Goal: Ask a question: Seek information or help from site administrators or community

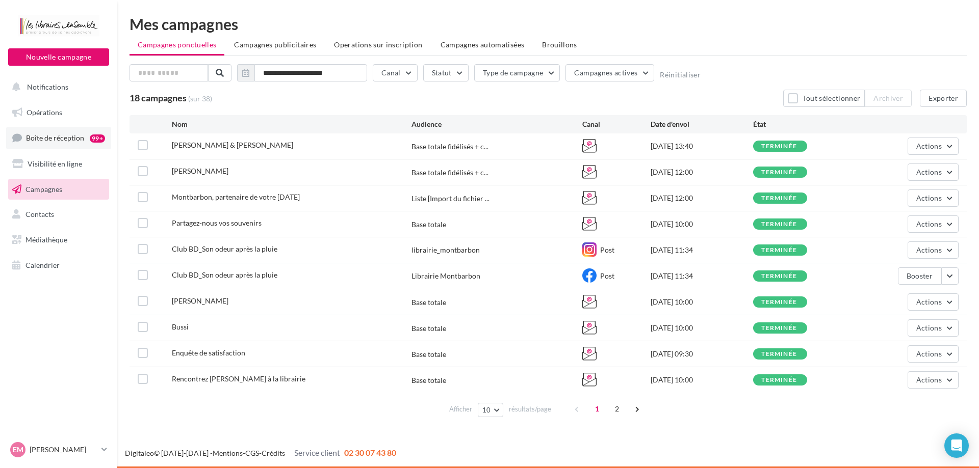
click at [82, 134] on span "Boîte de réception" at bounding box center [55, 138] width 58 height 9
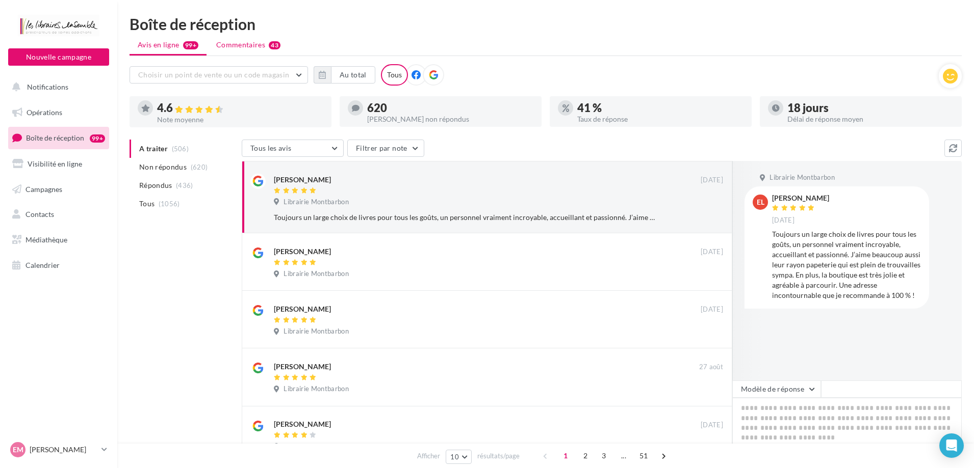
click at [250, 43] on span "Commentaires" at bounding box center [240, 45] width 49 height 10
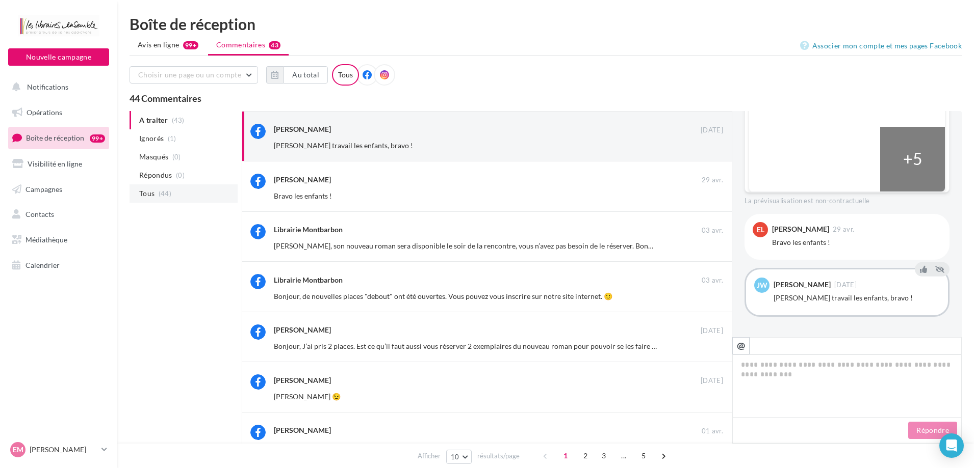
click at [180, 193] on li "Tous (44)" at bounding box center [183, 194] width 108 height 18
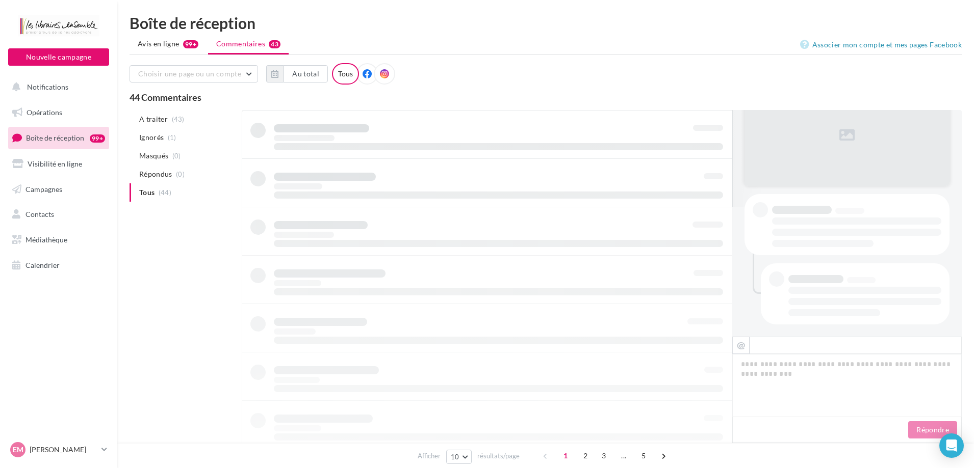
scroll to position [129, 0]
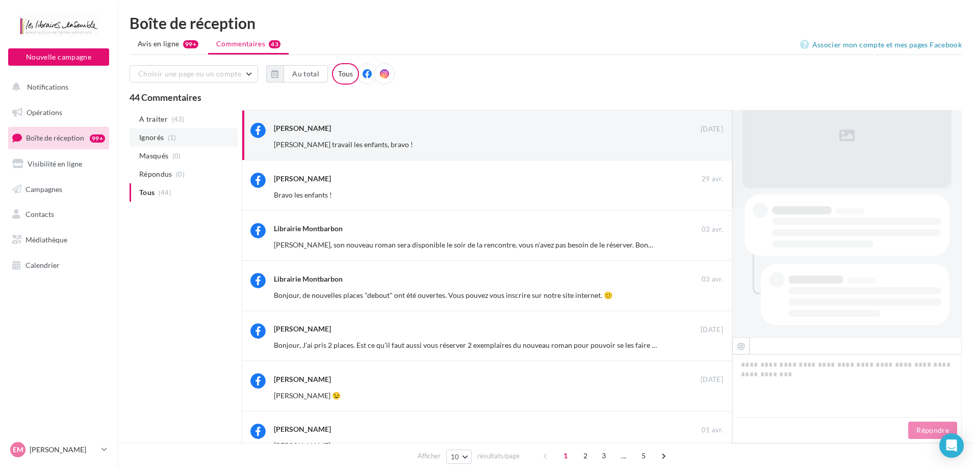
click at [160, 139] on span "Ignorés" at bounding box center [151, 138] width 24 height 10
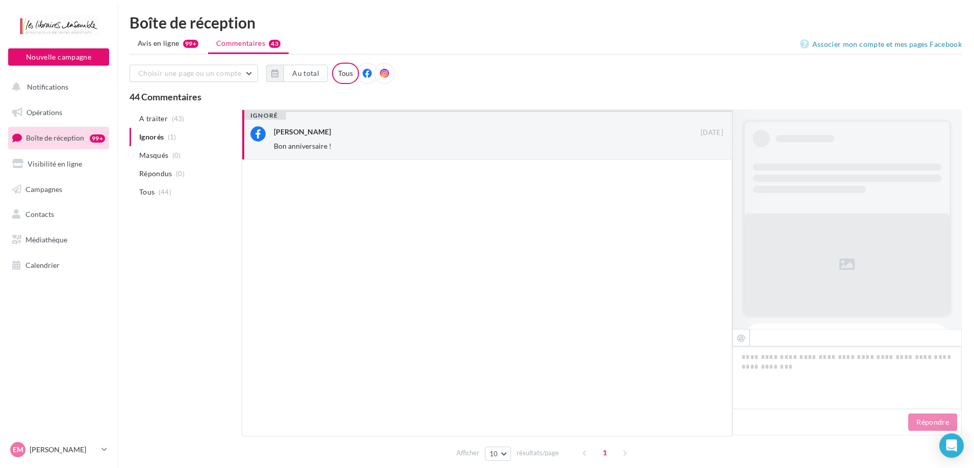
scroll to position [154, 0]
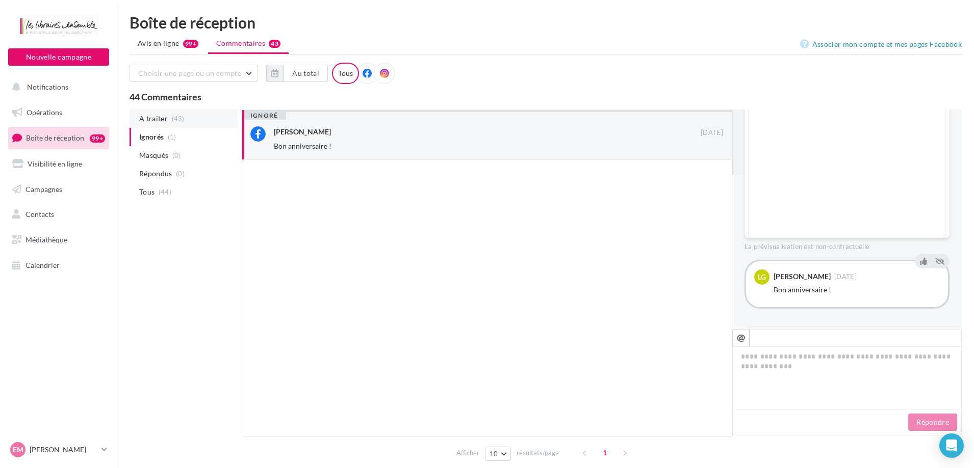
click at [158, 120] on span "A traiter" at bounding box center [153, 119] width 29 height 10
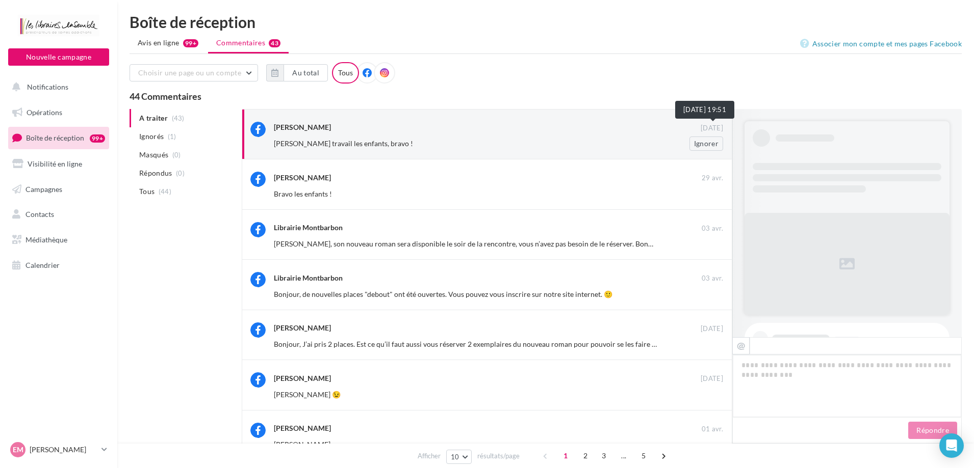
scroll to position [250, 0]
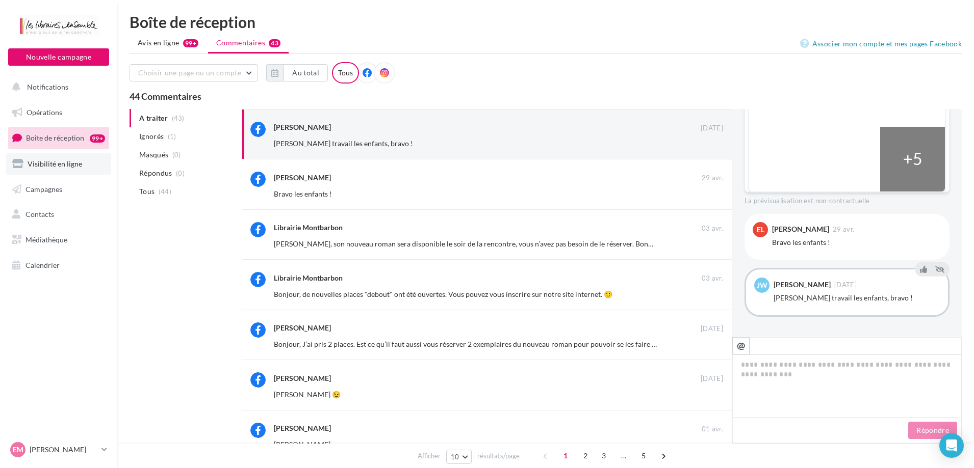
click at [68, 173] on link "Visibilité en ligne" at bounding box center [58, 163] width 105 height 21
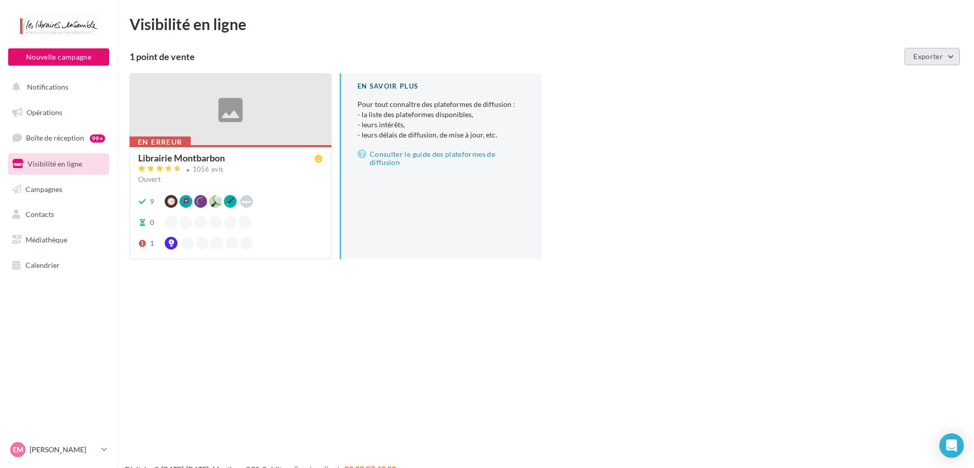
click at [936, 59] on span "Exporter" at bounding box center [928, 56] width 30 height 9
click at [351, 334] on div "Nouvelle campagne Nouvelle campagne Notifications Opérations Boîte de réception…" at bounding box center [487, 250] width 974 height 468
click at [36, 218] on span "Contacts" at bounding box center [39, 214] width 29 height 9
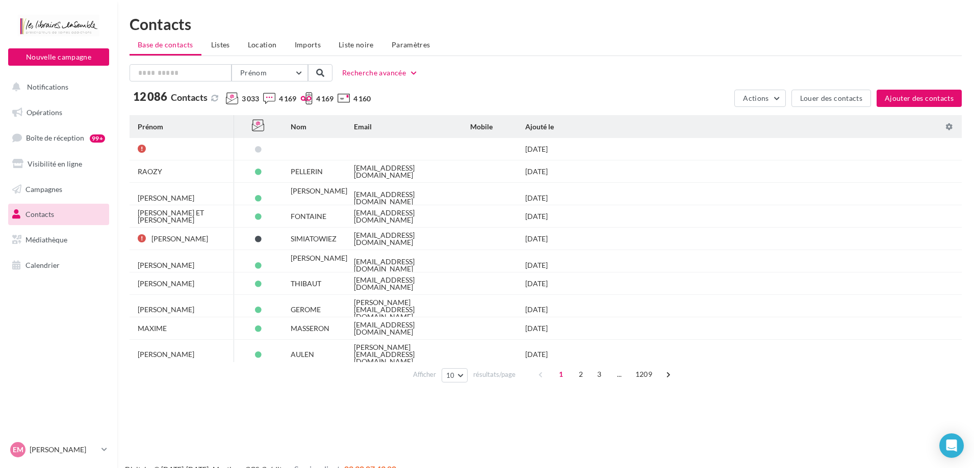
drag, startPoint x: 226, startPoint y: 47, endPoint x: 226, endPoint y: 41, distance: 5.6
click at [226, 46] on span "Listes" at bounding box center [220, 44] width 19 height 9
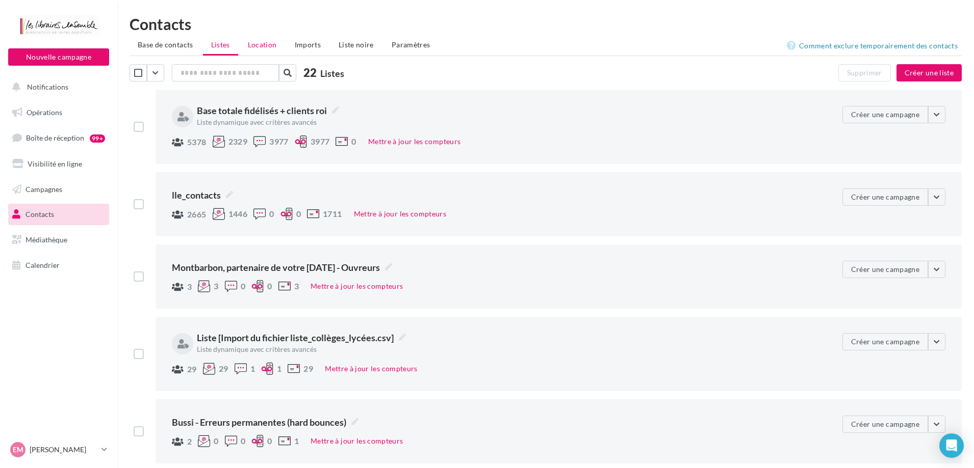
click at [263, 48] on span "Location" at bounding box center [262, 44] width 29 height 9
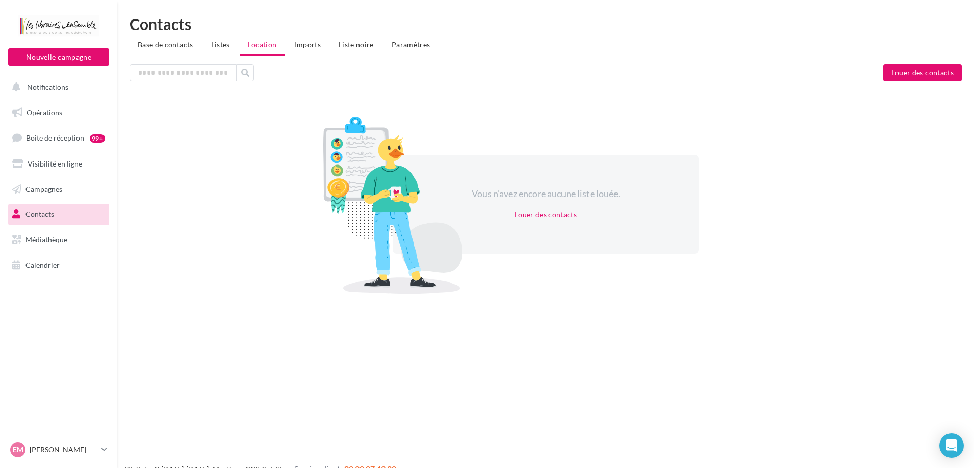
click at [305, 48] on li "Imports" at bounding box center [307, 45] width 42 height 18
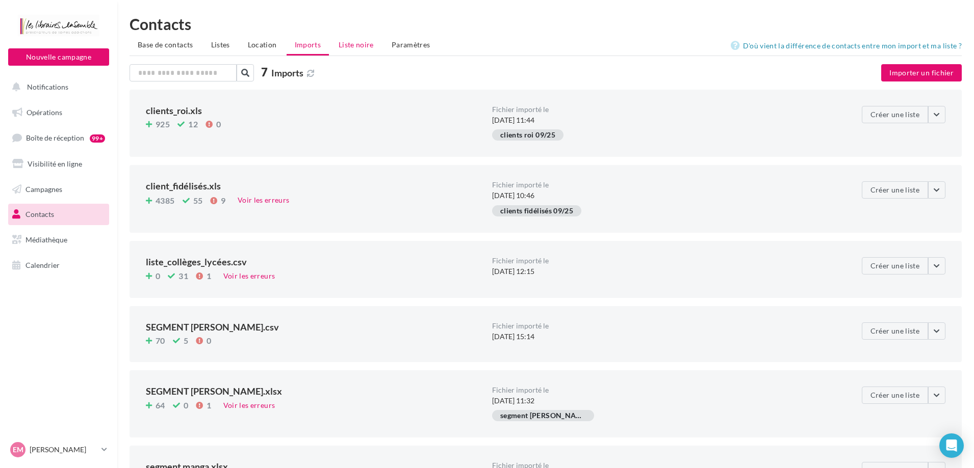
click at [359, 51] on li "Liste noire" at bounding box center [355, 45] width 51 height 18
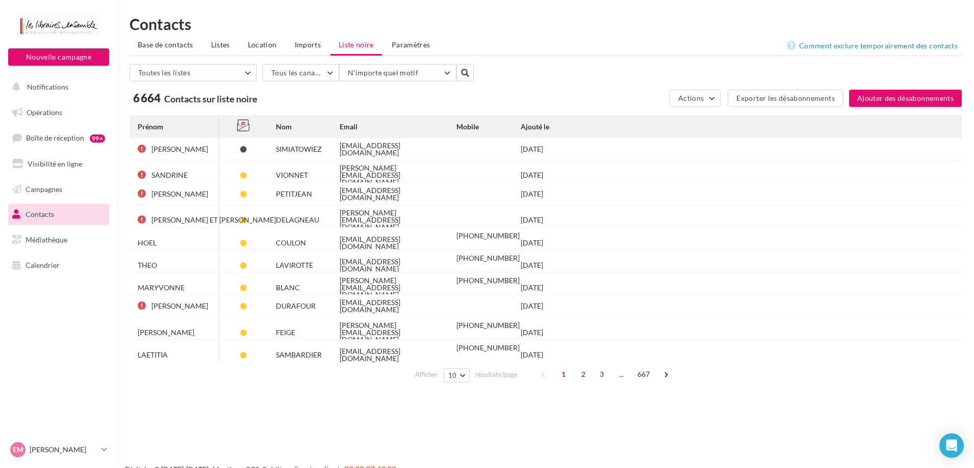
click at [401, 49] on li "Paramètres" at bounding box center [410, 45] width 55 height 18
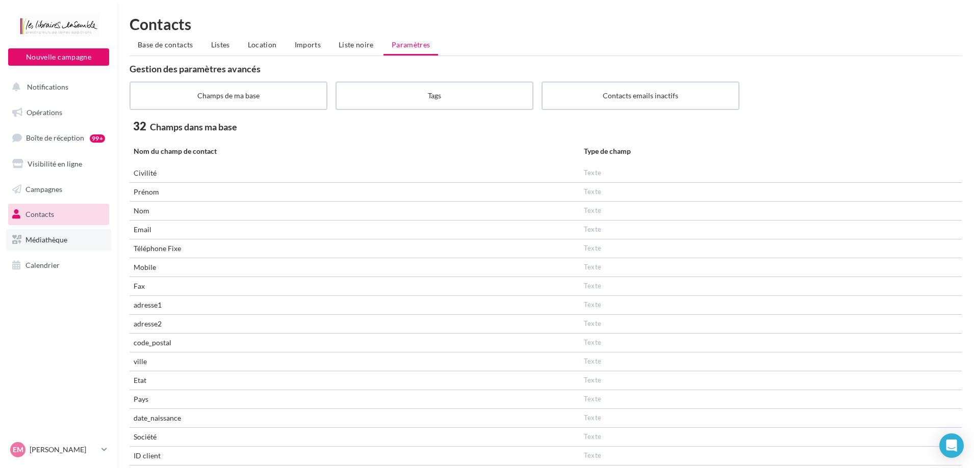
click at [66, 240] on span "Médiathèque" at bounding box center [46, 239] width 42 height 9
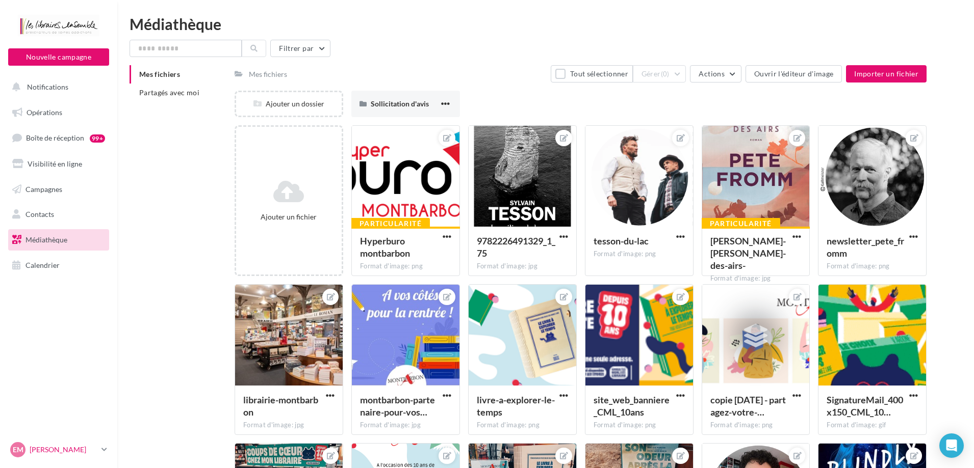
click at [106, 453] on icon at bounding box center [104, 450] width 6 height 9
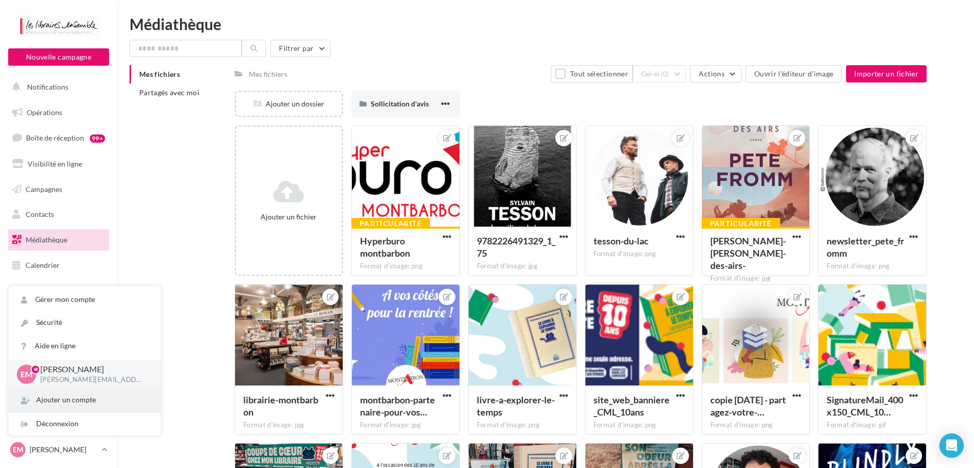
click at [66, 402] on div "Ajouter un compte" at bounding box center [85, 400] width 152 height 23
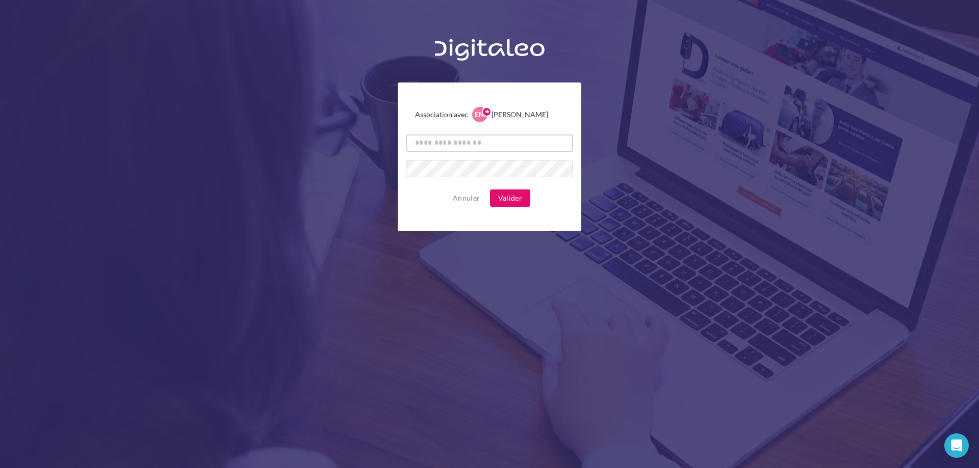
click at [443, 143] on input "text" at bounding box center [489, 143] width 167 height 17
type input "**********"
click at [437, 256] on div "**********" at bounding box center [489, 267] width 979 height 468
click at [494, 197] on button "Valider" at bounding box center [510, 198] width 40 height 17
click at [515, 201] on button "Valider" at bounding box center [510, 198] width 40 height 17
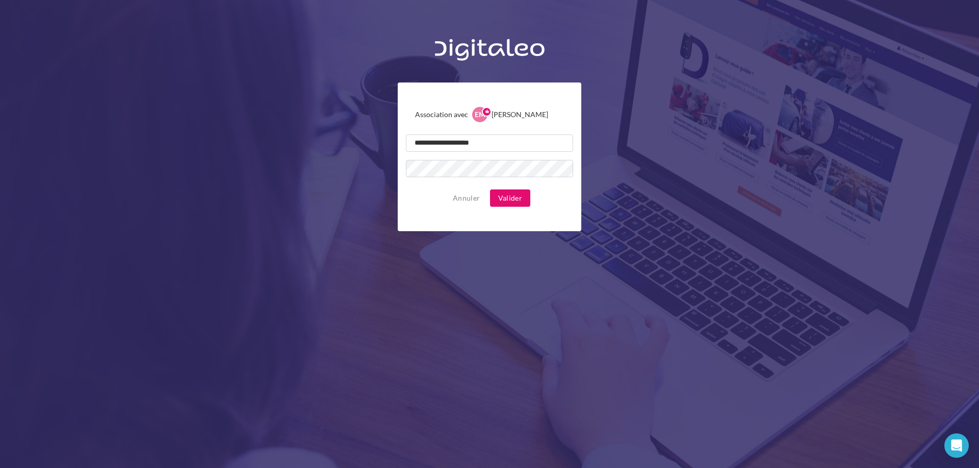
click at [486, 119] on div "EM" at bounding box center [479, 114] width 15 height 15
click at [523, 147] on input "**********" at bounding box center [489, 143] width 167 height 17
click at [470, 200] on button "Annuler" at bounding box center [466, 198] width 35 height 12
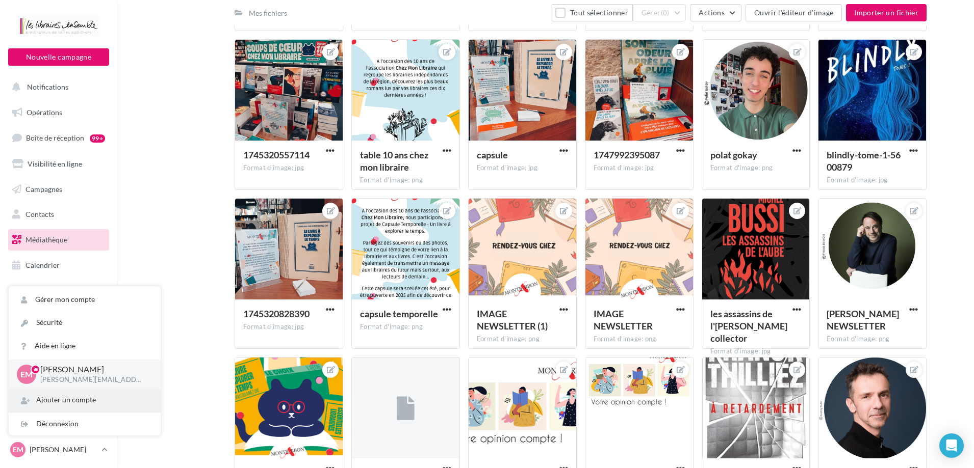
scroll to position [408, 0]
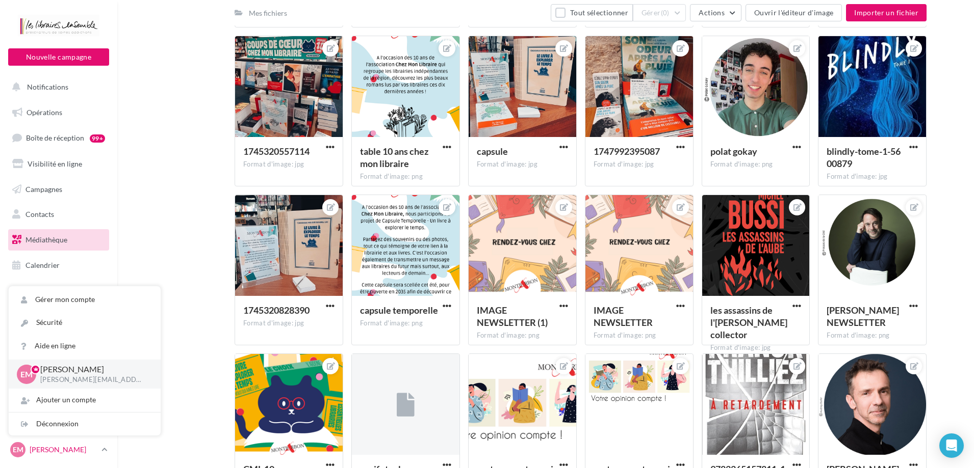
click at [104, 449] on icon at bounding box center [104, 450] width 6 height 9
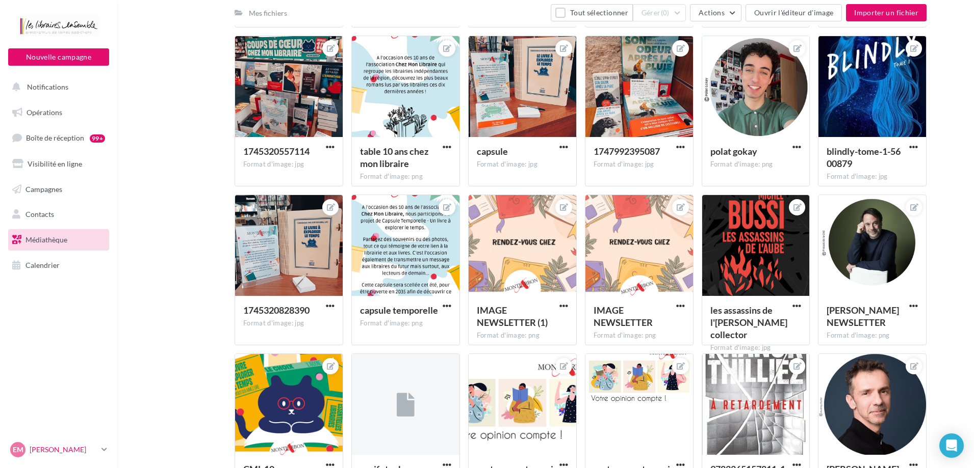
click at [104, 449] on icon at bounding box center [104, 450] width 6 height 9
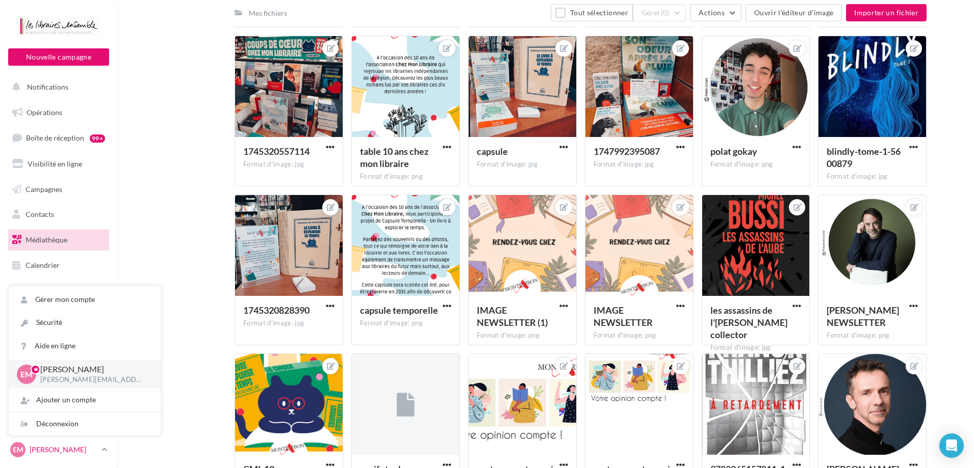
click at [15, 449] on span "EM" at bounding box center [18, 450] width 11 height 10
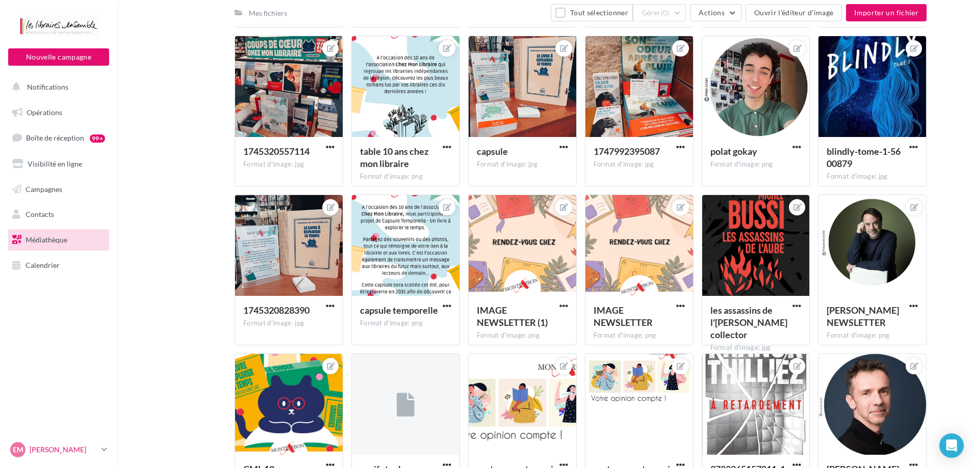
click at [38, 455] on p "[PERSON_NAME]" at bounding box center [64, 450] width 68 height 10
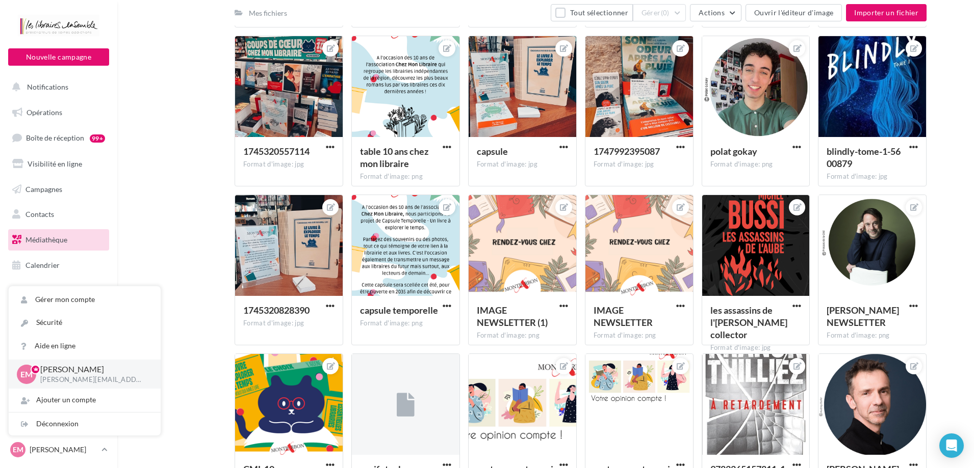
click at [79, 374] on p "[PERSON_NAME]" at bounding box center [92, 370] width 104 height 12
click at [60, 297] on link "Gérer mon compte" at bounding box center [85, 300] width 152 height 23
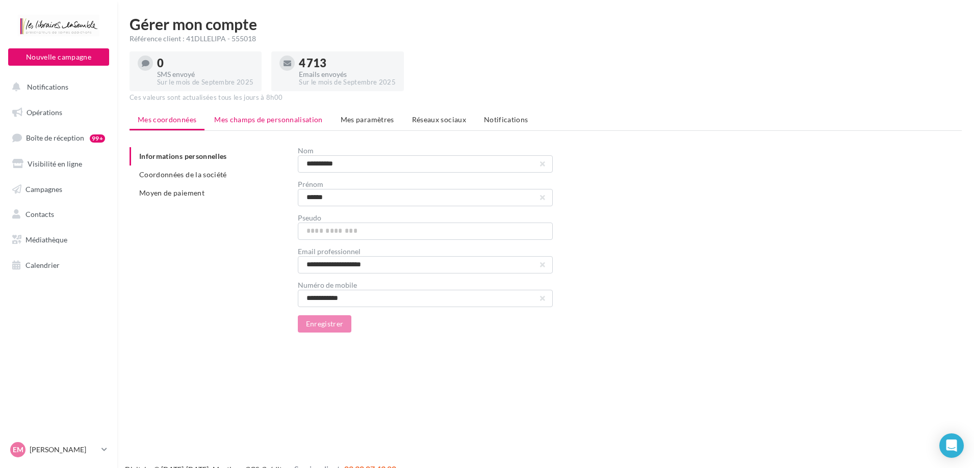
click at [264, 119] on span "Mes champs de personnalisation" at bounding box center [268, 119] width 109 height 9
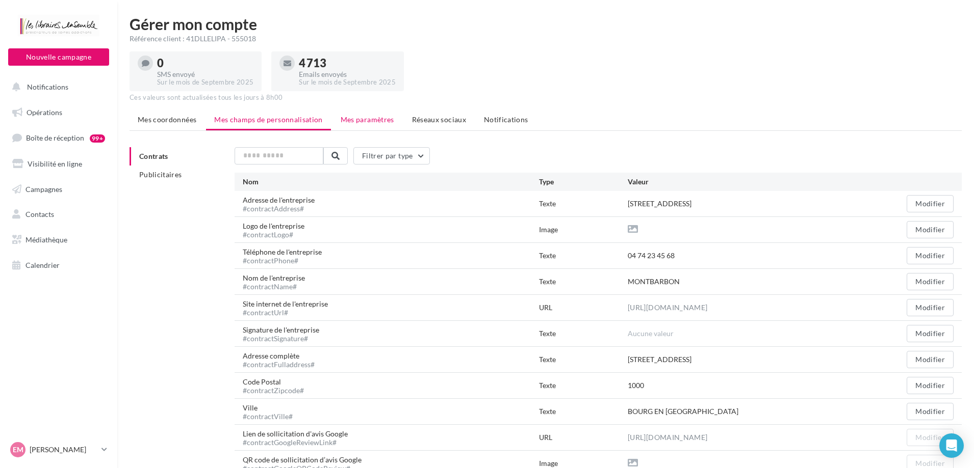
click at [378, 120] on span "Mes paramètres" at bounding box center [368, 119] width 54 height 9
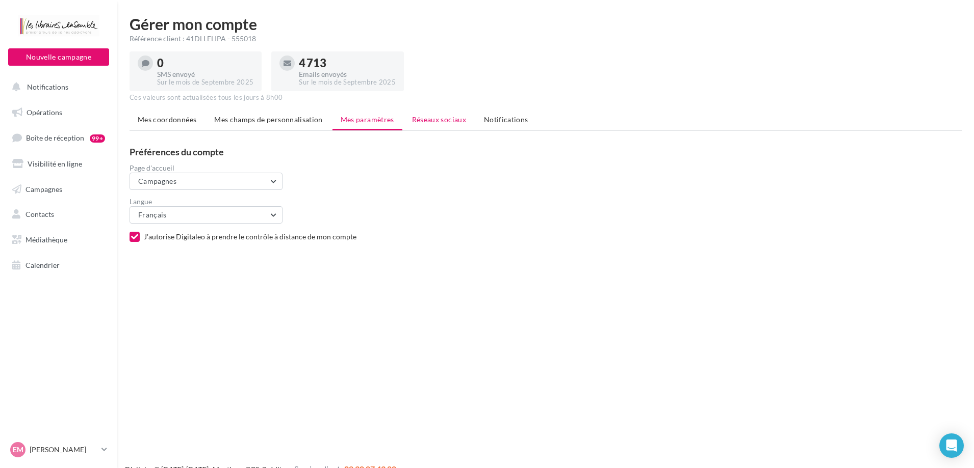
click at [448, 121] on span "Réseaux sociaux" at bounding box center [439, 119] width 54 height 9
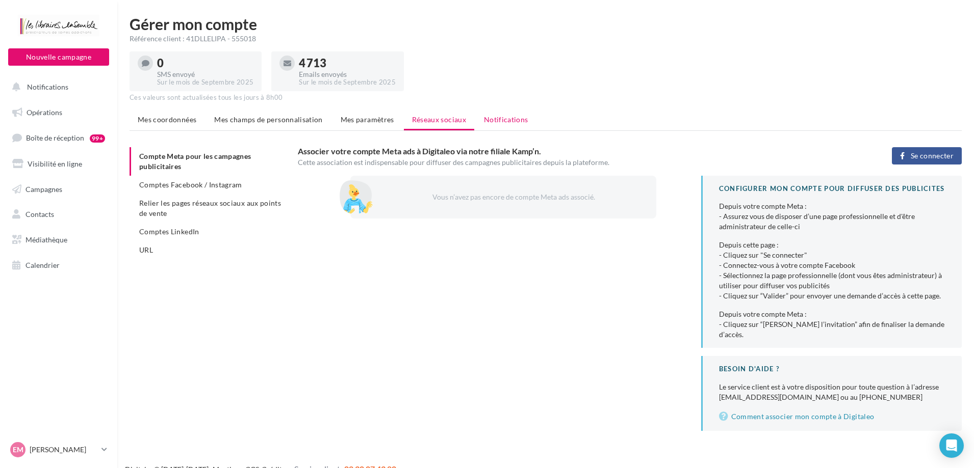
click at [515, 117] on span "Notifications" at bounding box center [506, 119] width 44 height 9
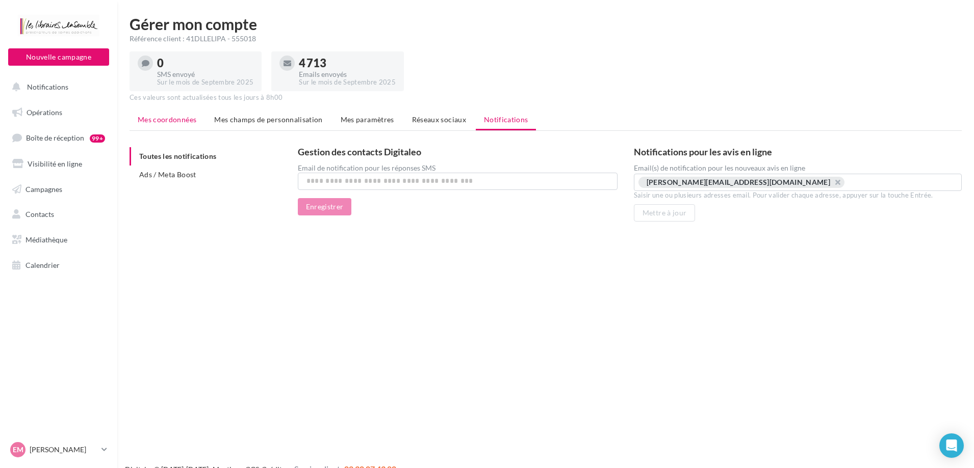
click at [161, 117] on span "Mes coordonnées" at bounding box center [167, 119] width 59 height 9
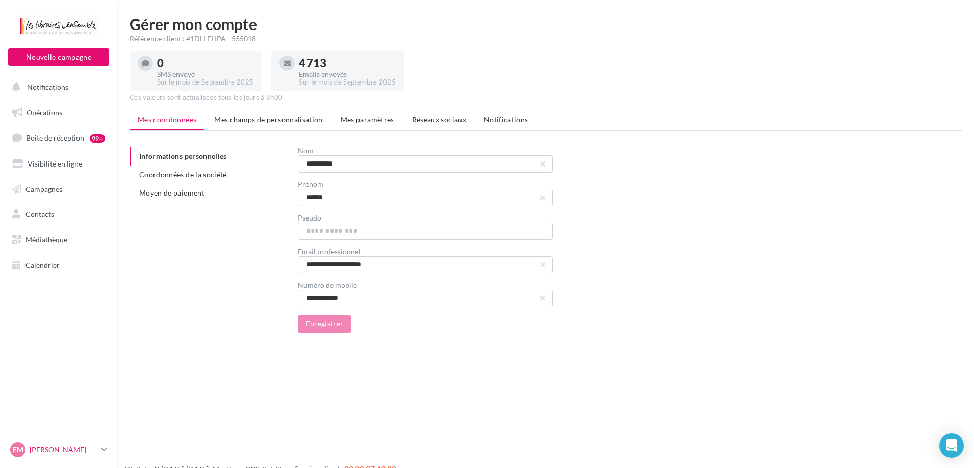
click at [97, 451] on p "[PERSON_NAME]" at bounding box center [64, 450] width 68 height 10
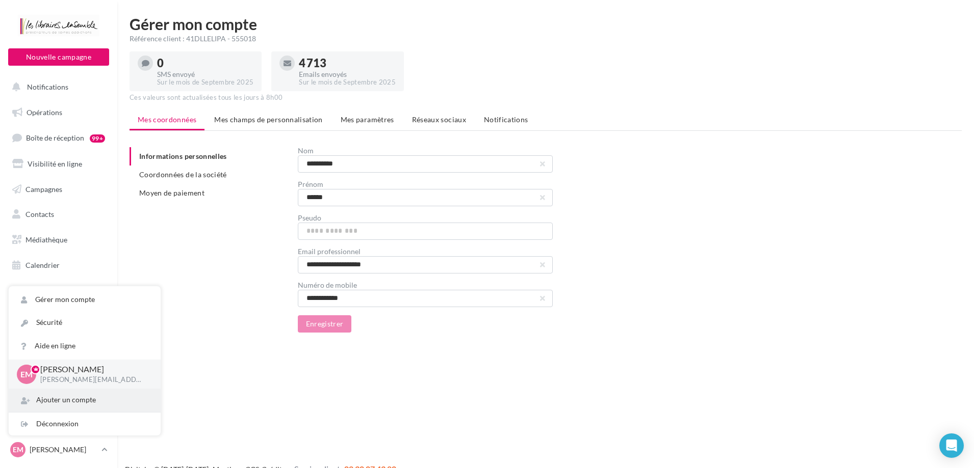
click at [76, 406] on div "Ajouter un compte" at bounding box center [85, 400] width 152 height 23
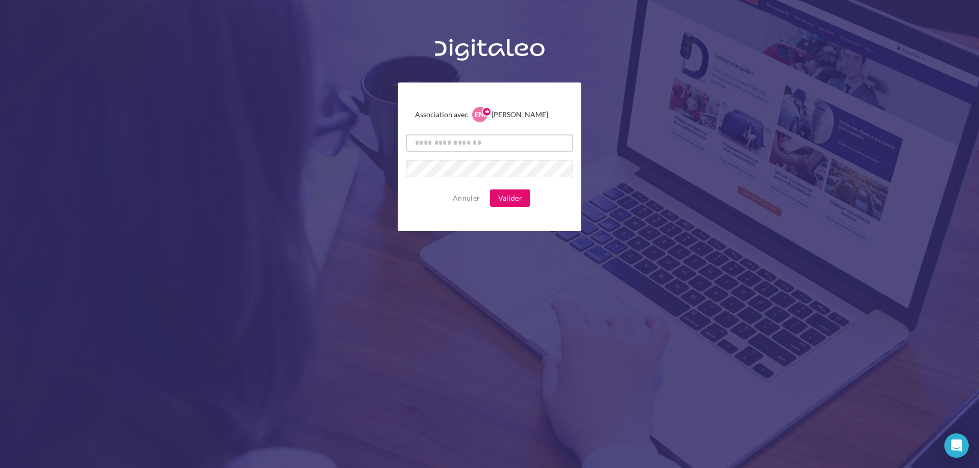
click at [460, 147] on input "text" at bounding box center [489, 143] width 167 height 17
click at [467, 200] on button "Annuler" at bounding box center [466, 198] width 35 height 12
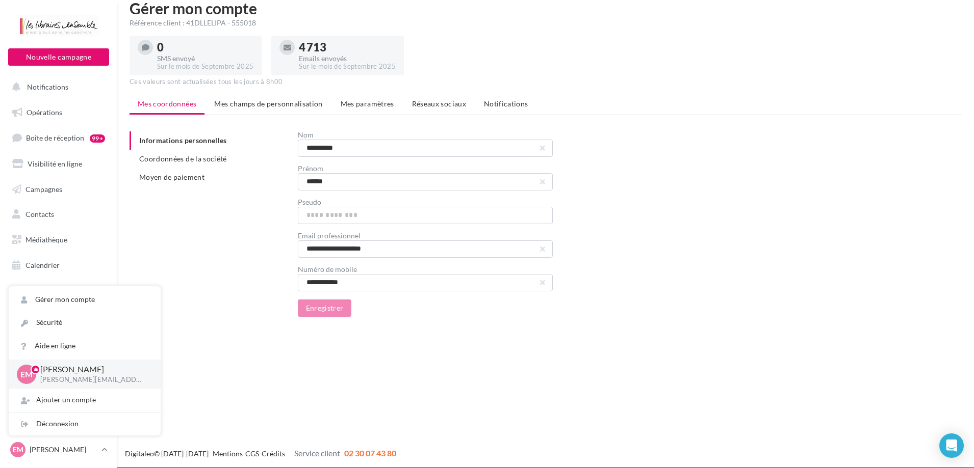
scroll to position [16, 0]
click at [101, 451] on link "EM [PERSON_NAME] [PERSON_NAME][EMAIL_ADDRESS][DOMAIN_NAME]" at bounding box center [58, 449] width 101 height 19
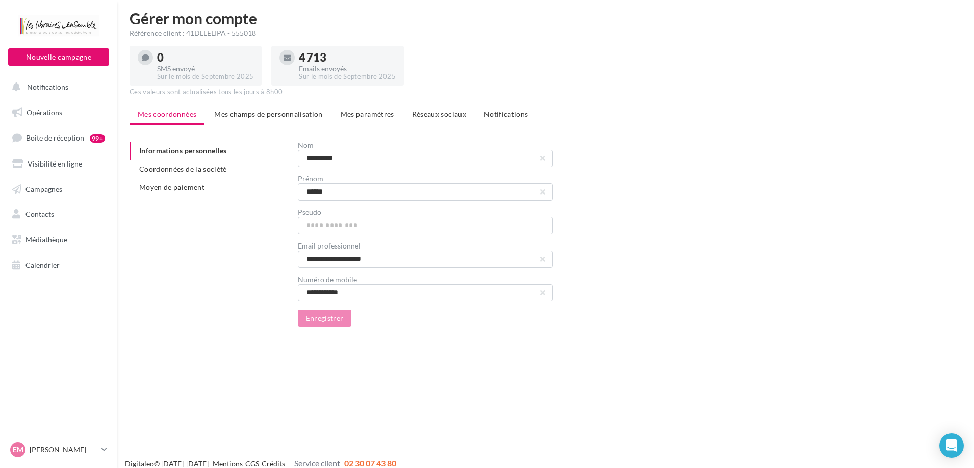
scroll to position [0, 0]
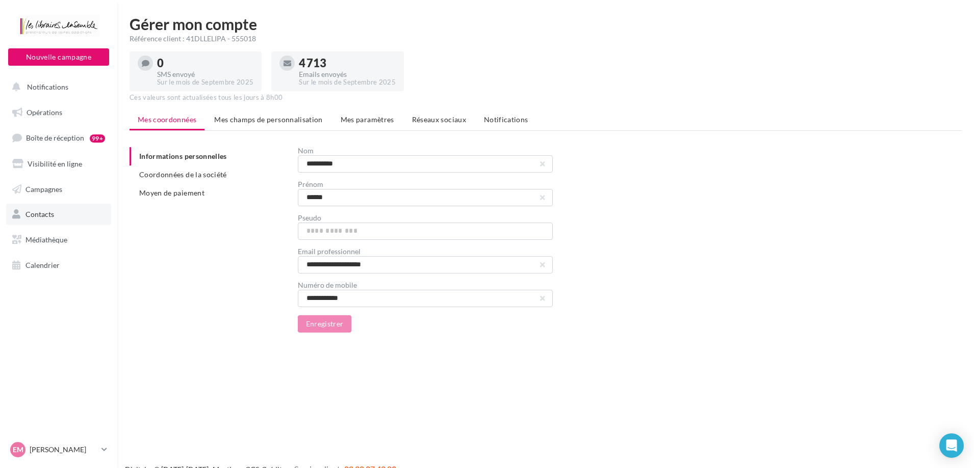
click at [28, 215] on span "Contacts" at bounding box center [39, 214] width 29 height 9
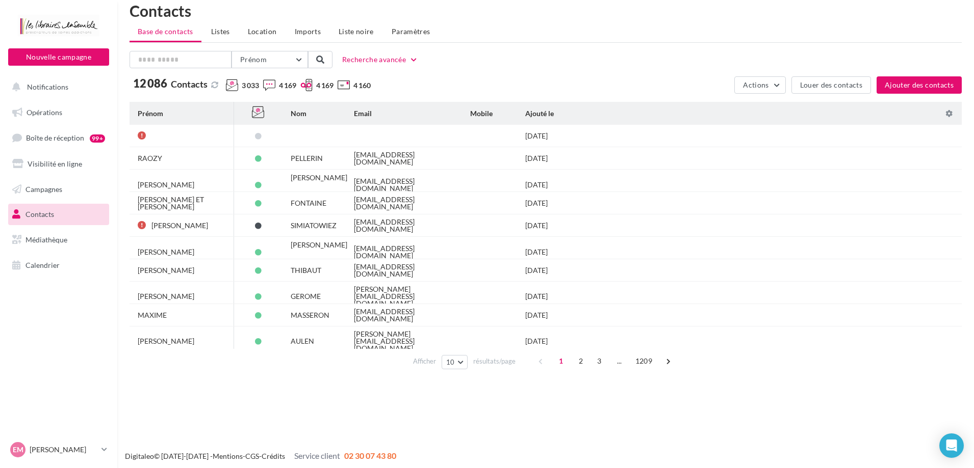
scroll to position [16, 0]
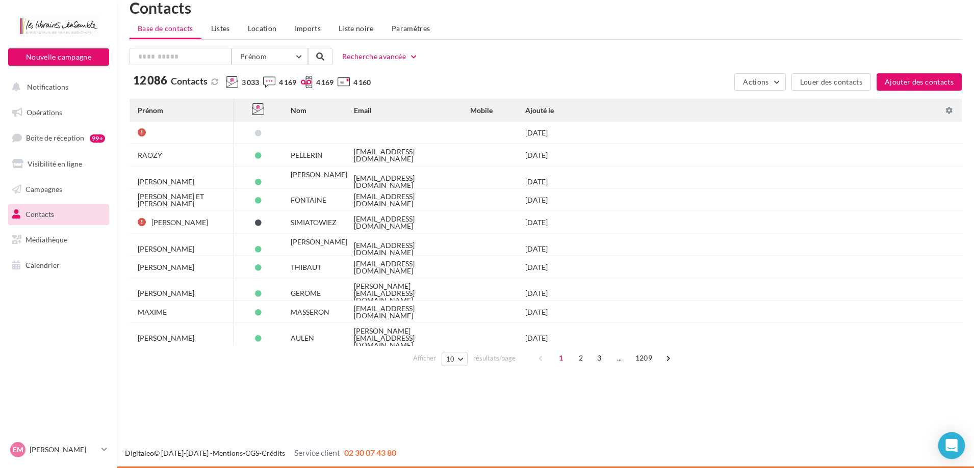
click at [955, 447] on icon "Open Intercom Messenger" at bounding box center [951, 445] width 12 height 13
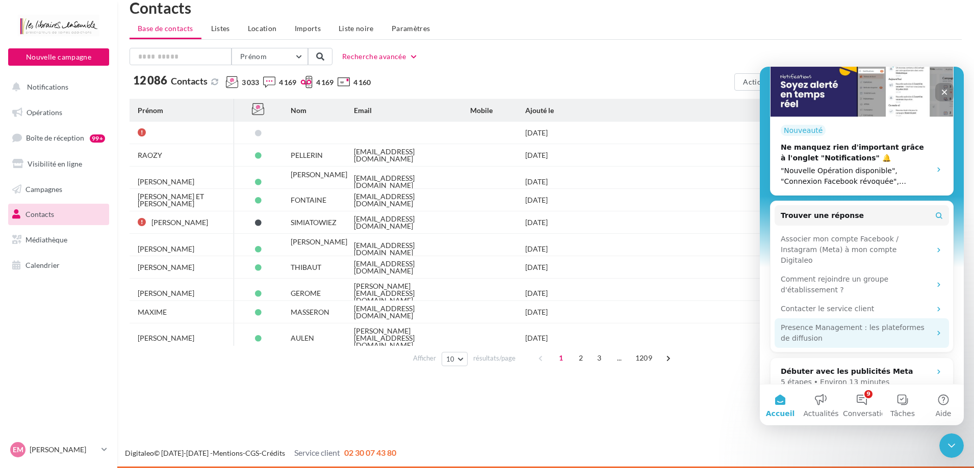
scroll to position [244, 0]
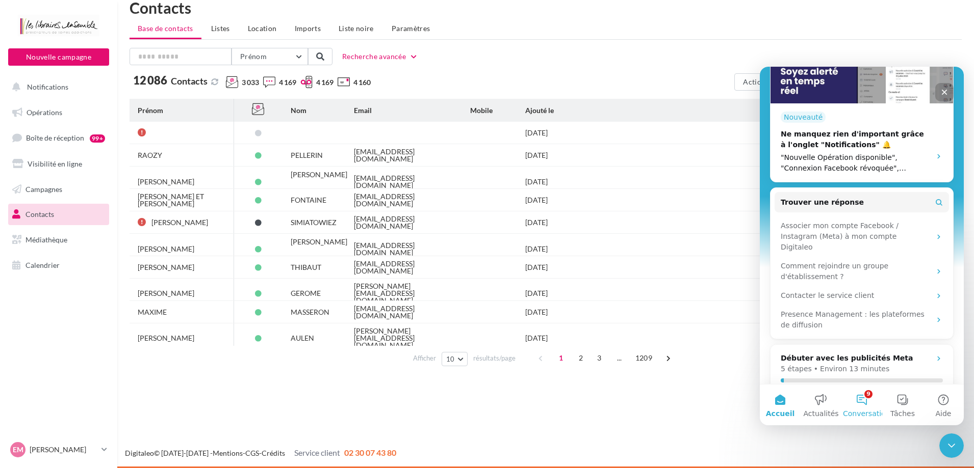
click at [863, 406] on button "9 Conversations" at bounding box center [861, 405] width 41 height 41
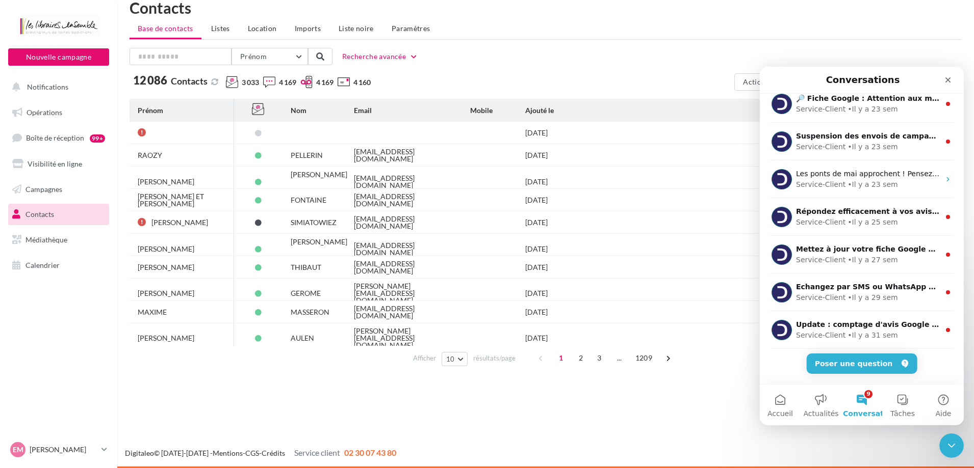
scroll to position [127, 0]
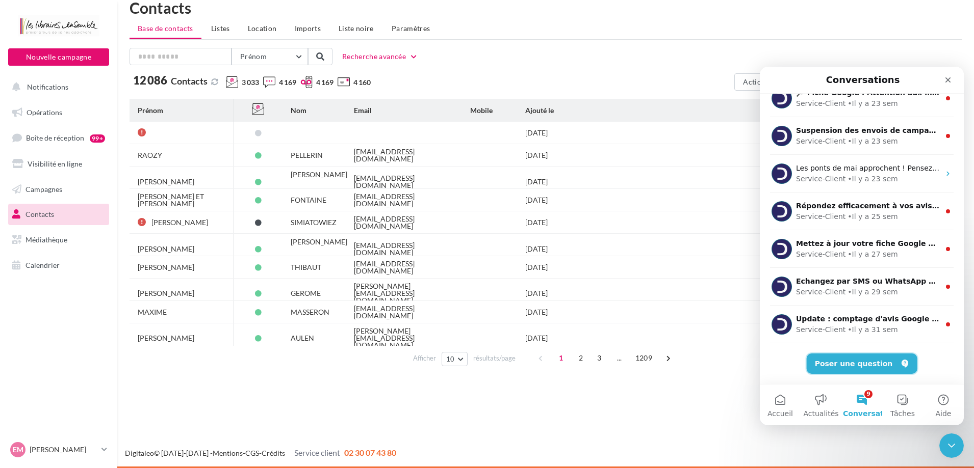
click at [883, 362] on button "Poser une question" at bounding box center [861, 364] width 111 height 20
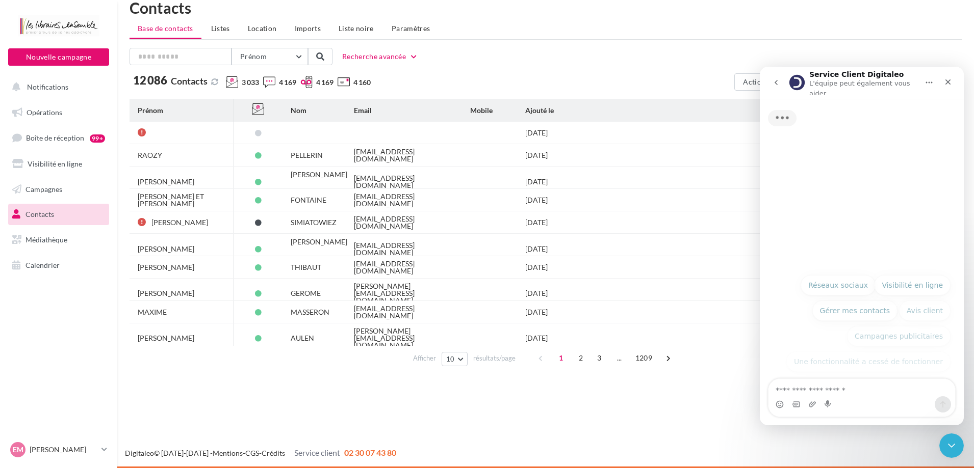
scroll to position [86, 0]
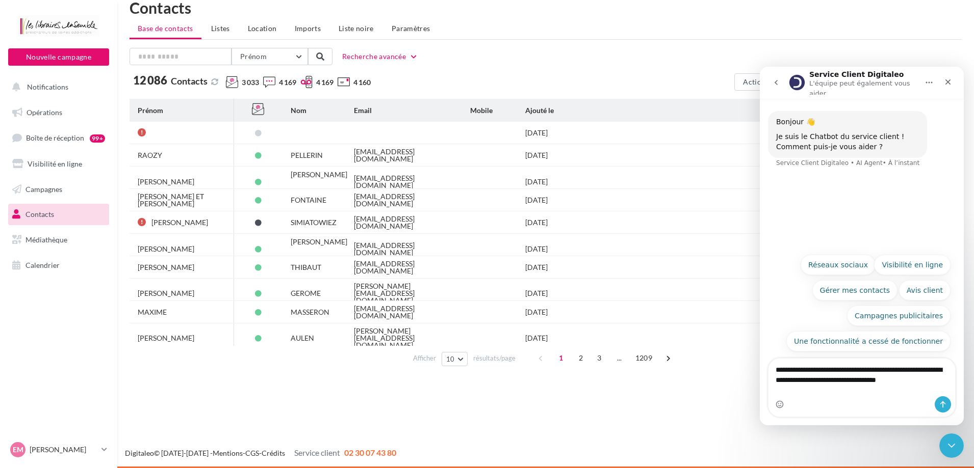
type textarea "**********"
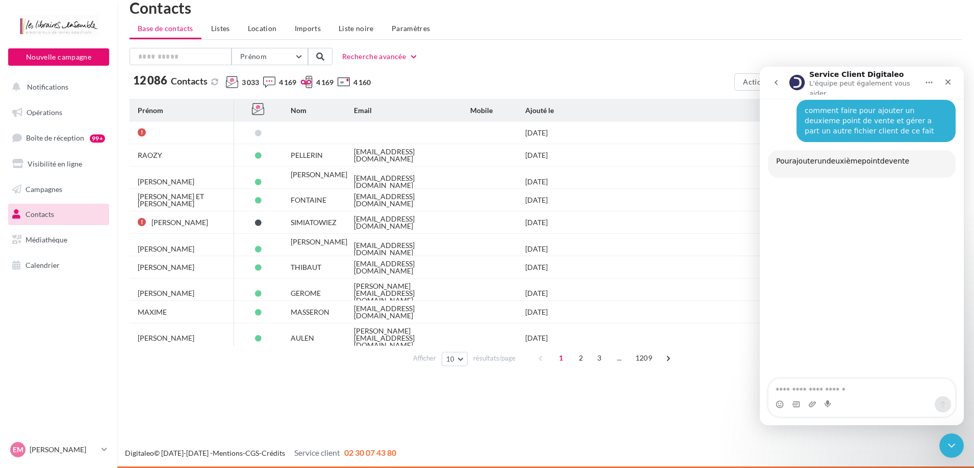
scroll to position [70, 0]
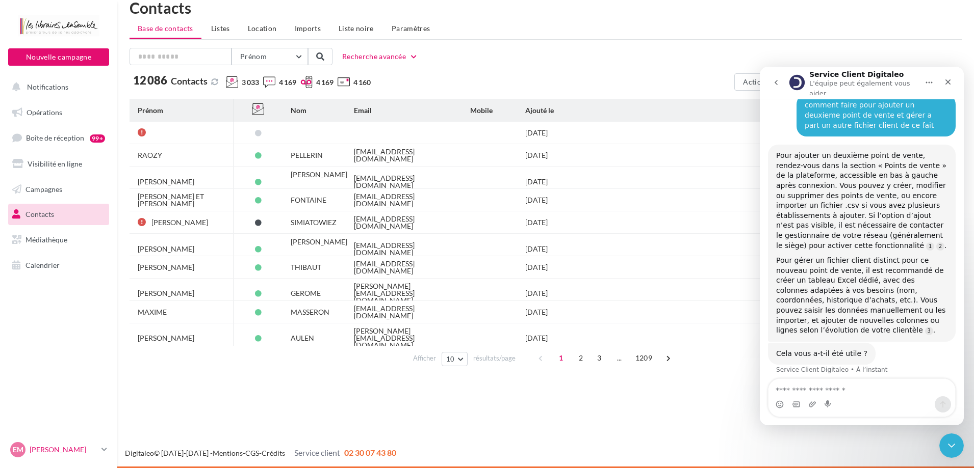
click at [100, 446] on link "EM [PERSON_NAME] [PERSON_NAME][EMAIL_ADDRESS][DOMAIN_NAME]" at bounding box center [58, 449] width 101 height 19
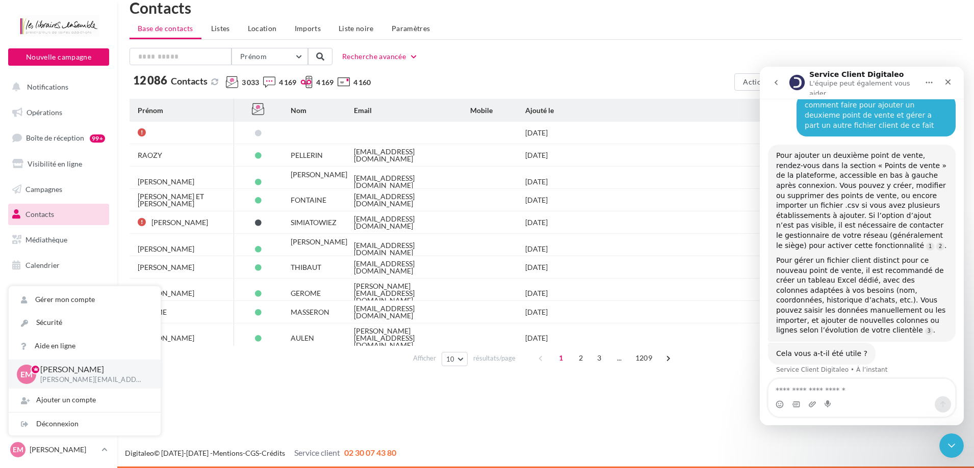
click at [227, 404] on div "Nouvelle campagne Nouvelle campagne Notifications Opérations Boîte de réception…" at bounding box center [487, 234] width 974 height 468
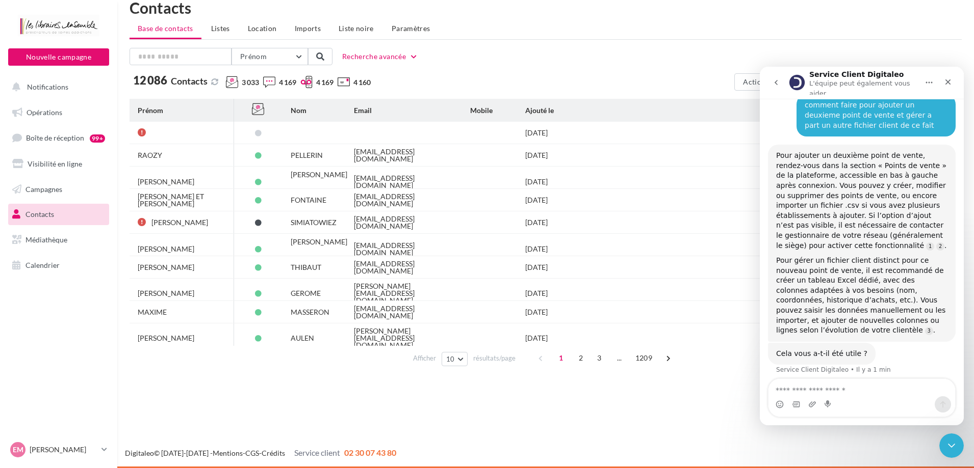
click at [479, 383] on div "Nouvelle campagne Nouvelle campagne Notifications Opérations Boîte de réception…" at bounding box center [487, 234] width 974 height 468
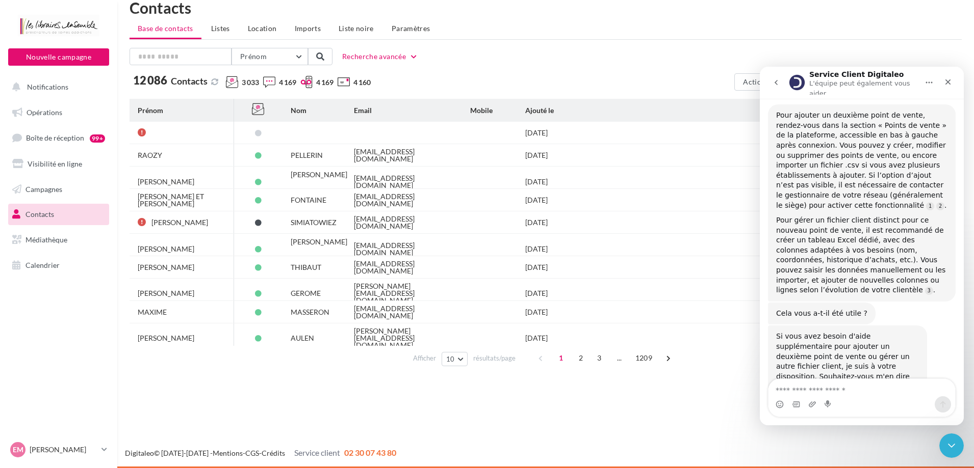
scroll to position [112, 0]
click at [107, 449] on icon at bounding box center [104, 450] width 6 height 9
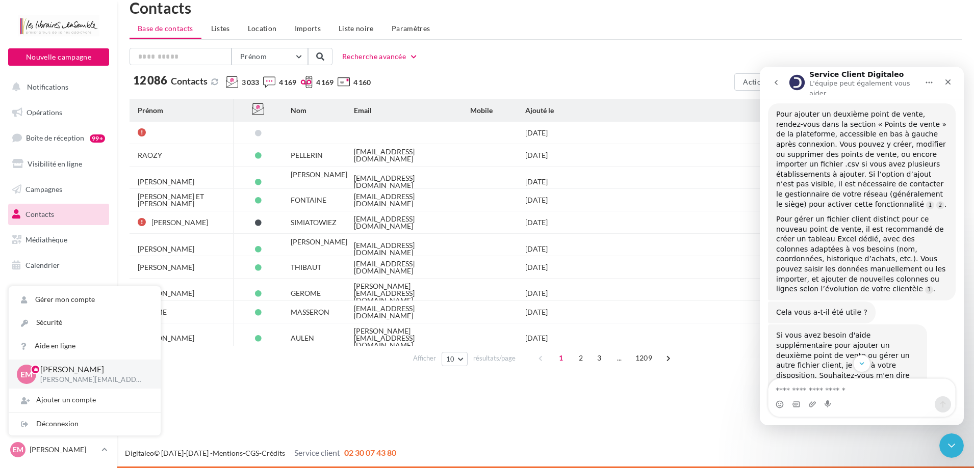
click at [294, 398] on div "Nouvelle campagne Nouvelle campagne Notifications Opérations Boîte de réception…" at bounding box center [487, 234] width 974 height 468
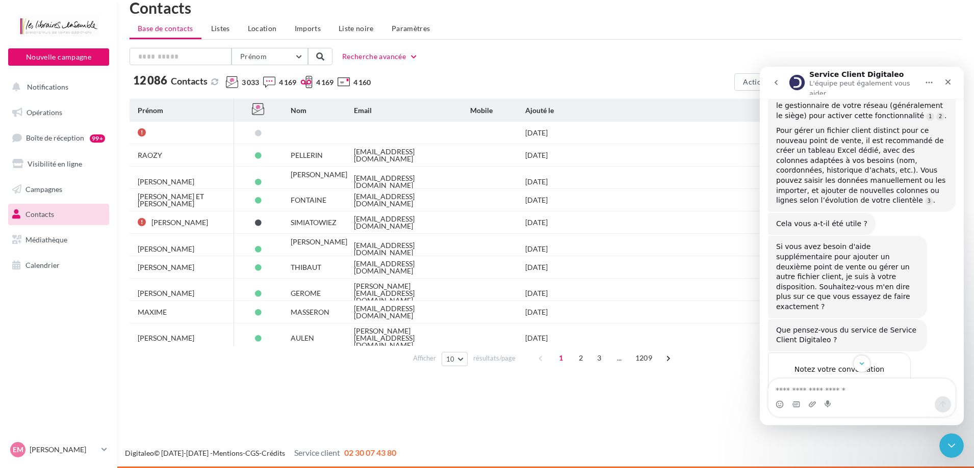
scroll to position [229, 0]
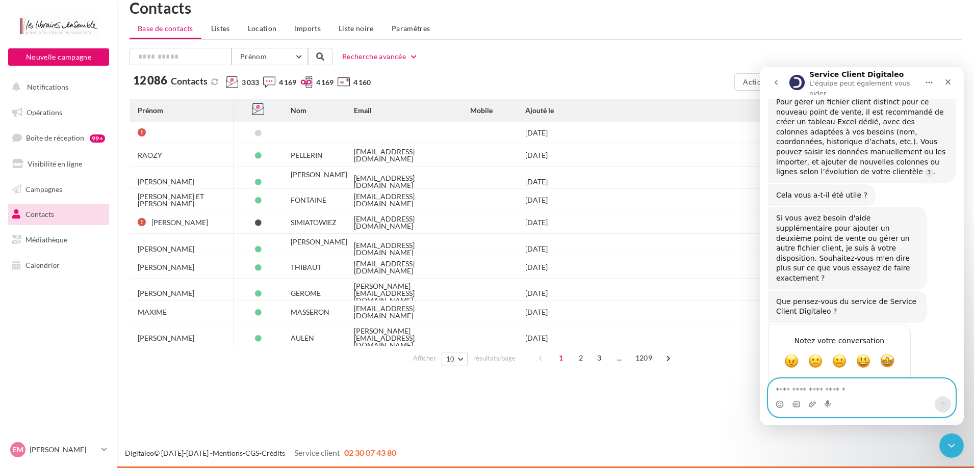
click at [784, 388] on textarea "Envoyer un message..." at bounding box center [861, 387] width 187 height 17
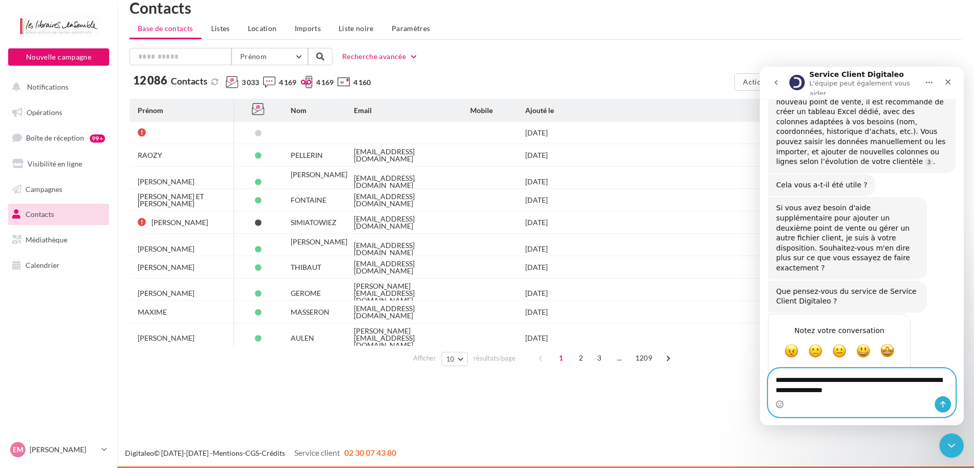
type textarea "**********"
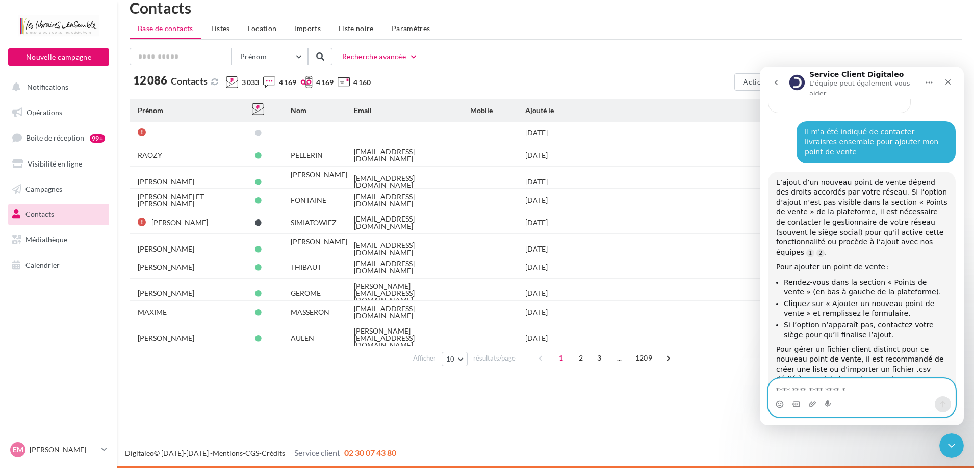
scroll to position [540, 0]
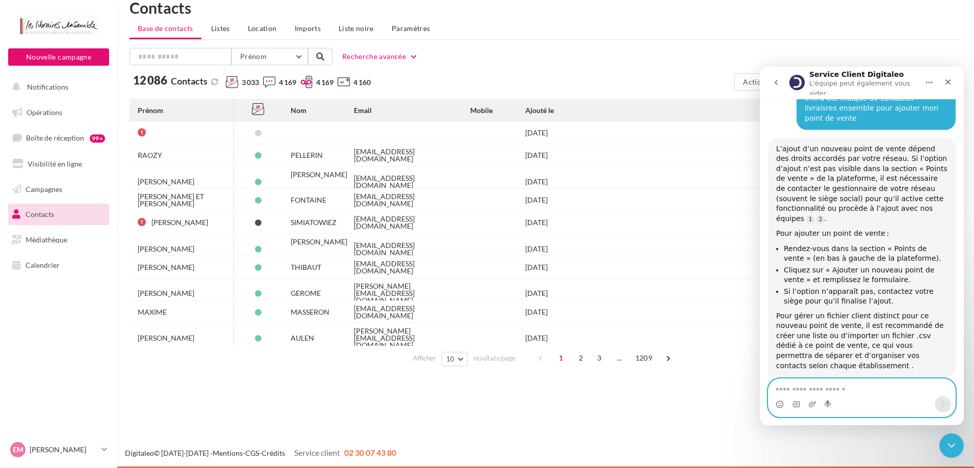
click at [848, 388] on textarea "Envoyer un message..." at bounding box center [861, 387] width 187 height 17
type textarea "*********"
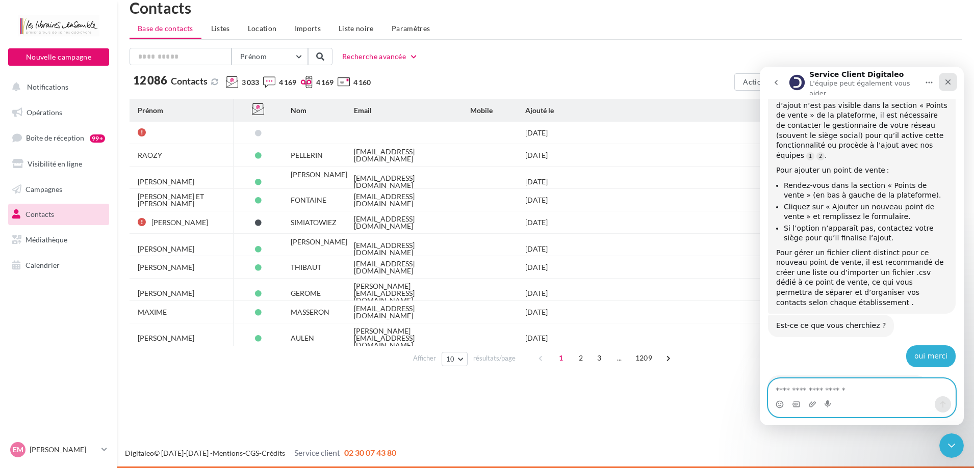
scroll to position [621, 0]
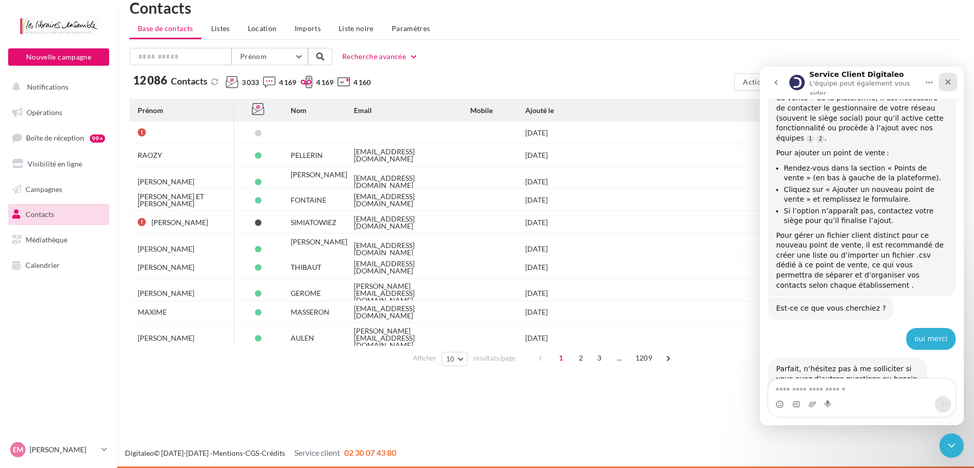
click at [953, 80] on div "Fermer" at bounding box center [947, 82] width 18 height 18
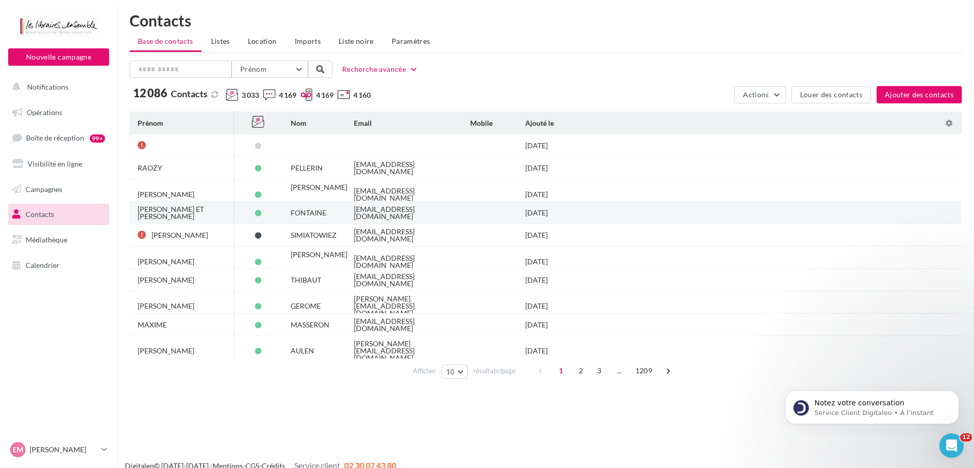
scroll to position [0, 0]
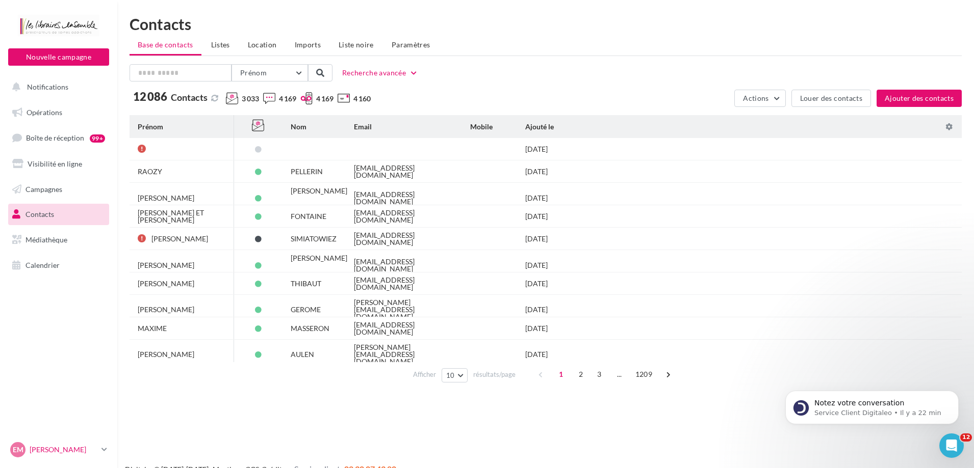
click at [101, 447] on link "EM [PERSON_NAME] [PERSON_NAME][EMAIL_ADDRESS][DOMAIN_NAME]" at bounding box center [58, 449] width 101 height 19
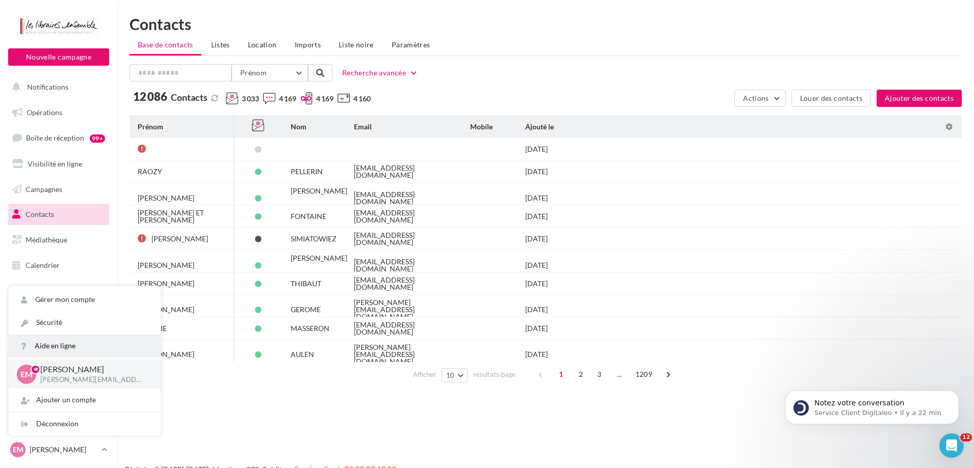
click at [101, 340] on link "Aide en ligne" at bounding box center [85, 346] width 152 height 23
click at [58, 351] on link "Aide en ligne" at bounding box center [85, 346] width 152 height 23
